Goal: Task Accomplishment & Management: Use online tool/utility

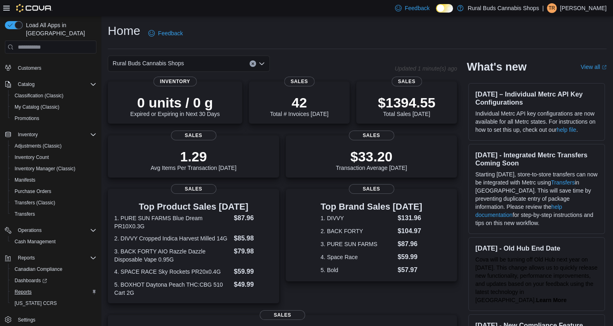
scroll to position [65, 0]
click at [26, 287] on span "Reports" at bounding box center [23, 290] width 17 height 6
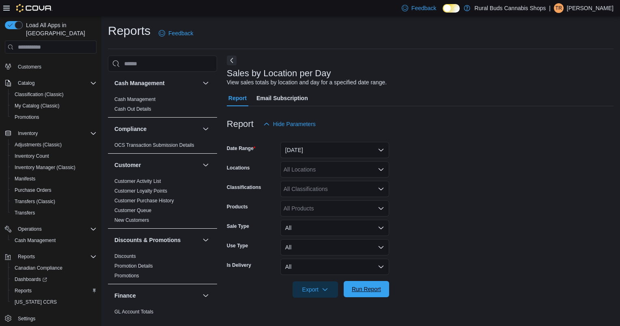
click at [356, 295] on span "Run Report" at bounding box center [366, 289] width 36 height 16
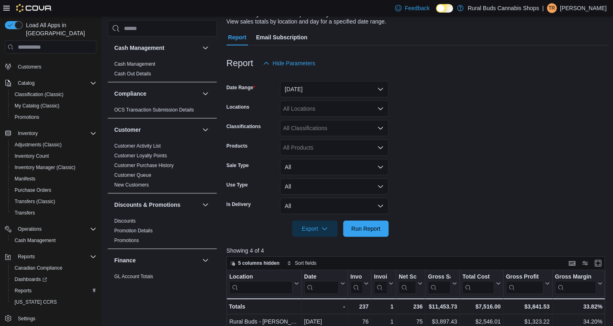
scroll to position [41, 0]
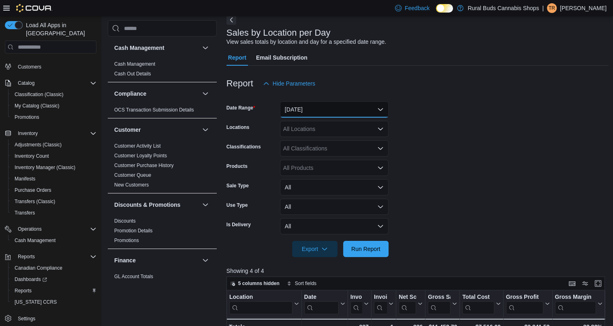
click at [315, 108] on button "[DATE]" at bounding box center [334, 109] width 109 height 16
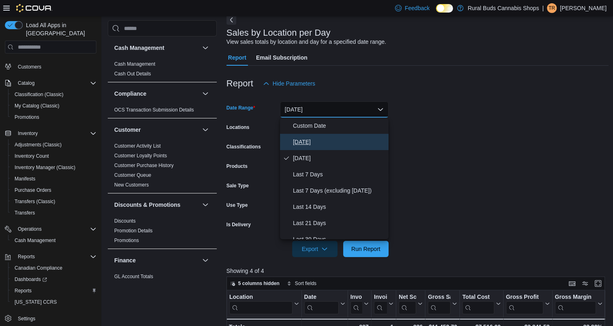
click at [304, 139] on span "[DATE]" at bounding box center [339, 142] width 92 height 10
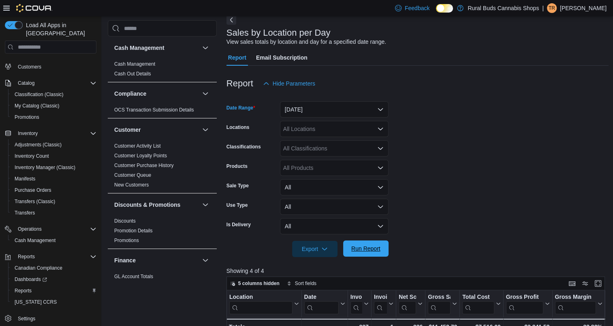
click at [358, 248] on span "Run Report" at bounding box center [366, 248] width 29 height 8
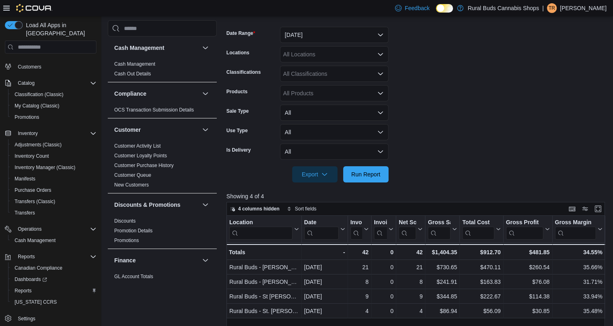
scroll to position [122, 0]
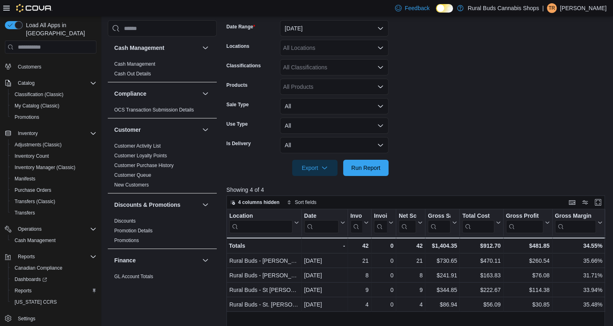
click at [195, 296] on div "Cash Management Cash Management Cash Out Details Compliance OCS Transaction Sub…" at bounding box center [162, 167] width 109 height 294
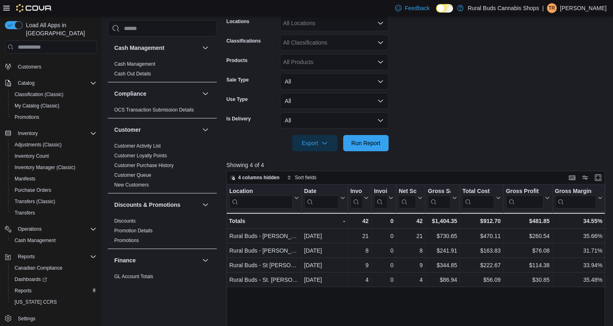
scroll to position [0, 0]
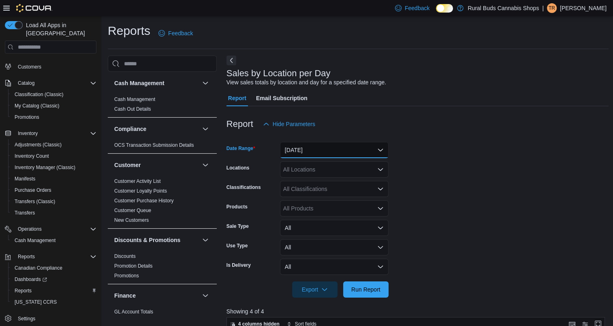
click at [302, 143] on button "[DATE]" at bounding box center [334, 150] width 109 height 16
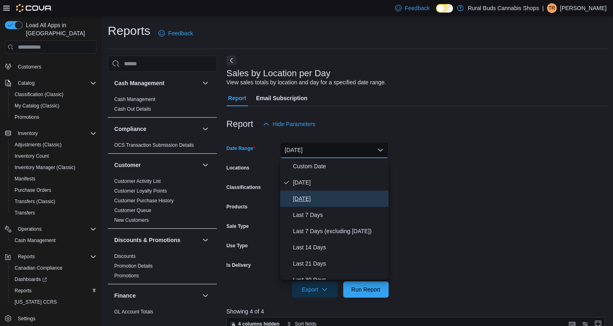
click at [330, 197] on span "[DATE]" at bounding box center [339, 199] width 92 height 10
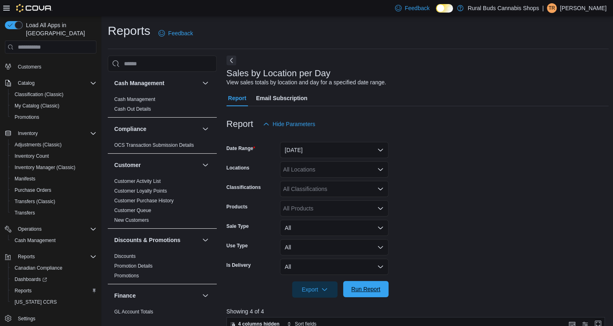
click at [369, 286] on span "Run Report" at bounding box center [366, 289] width 29 height 8
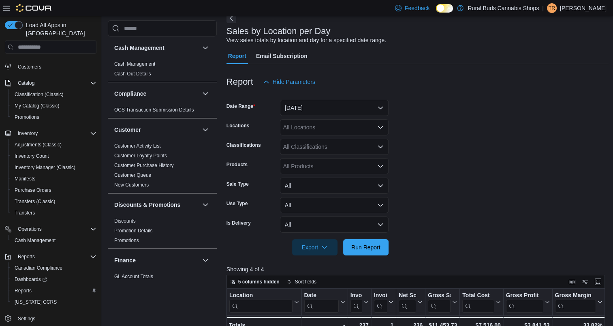
scroll to position [41, 0]
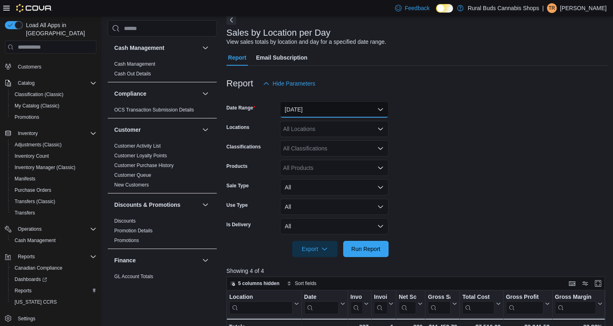
click at [320, 114] on button "[DATE]" at bounding box center [334, 109] width 109 height 16
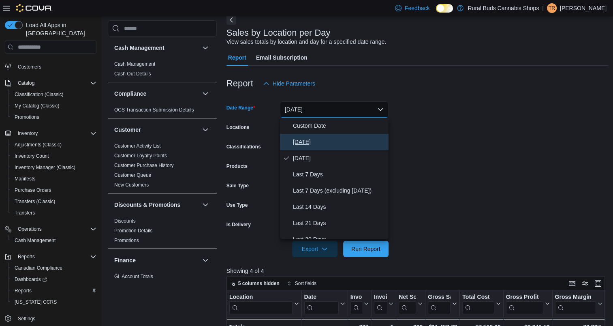
click at [311, 141] on span "[DATE]" at bounding box center [339, 142] width 92 height 10
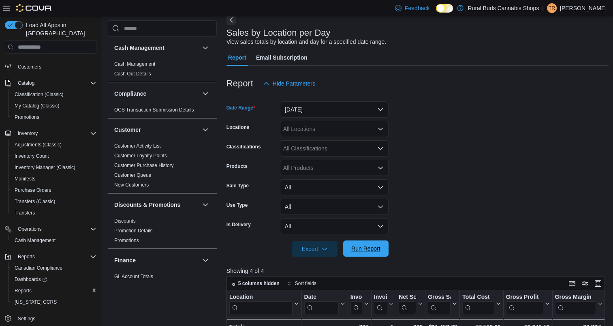
click at [368, 247] on span "Run Report" at bounding box center [366, 248] width 29 height 8
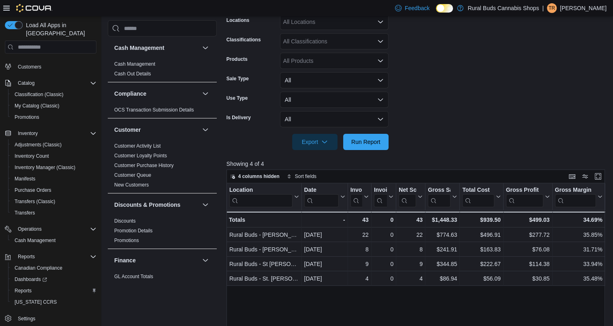
scroll to position [162, 0]
